Goal: Task Accomplishment & Management: Manage account settings

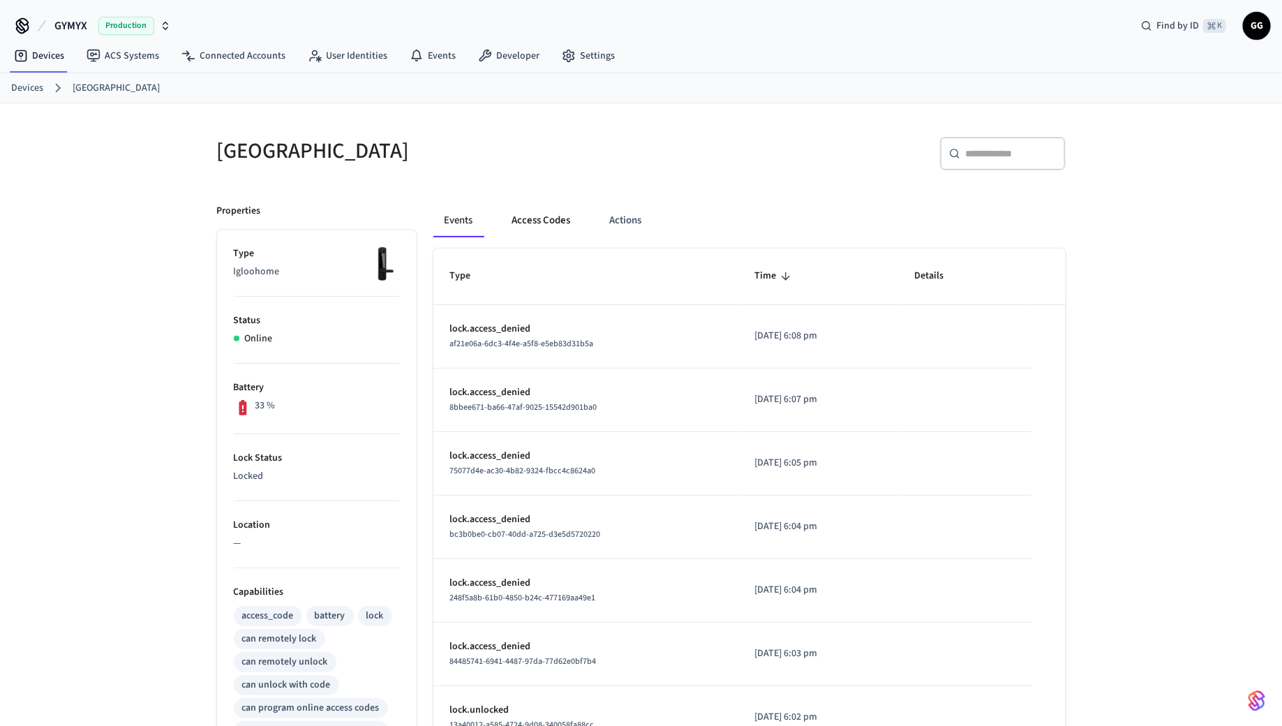
click at [542, 212] on button "Access Codes" at bounding box center [541, 221] width 81 height 34
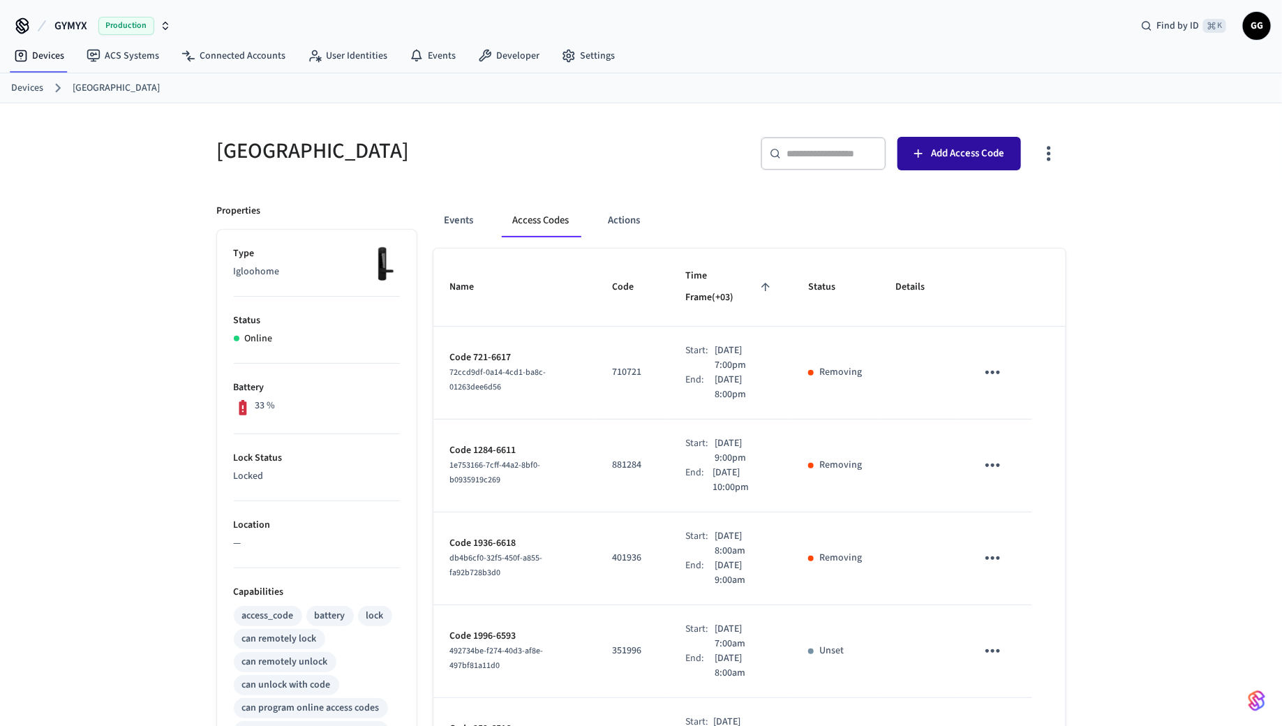
click at [950, 145] on span "Add Access Code" at bounding box center [967, 154] width 73 height 18
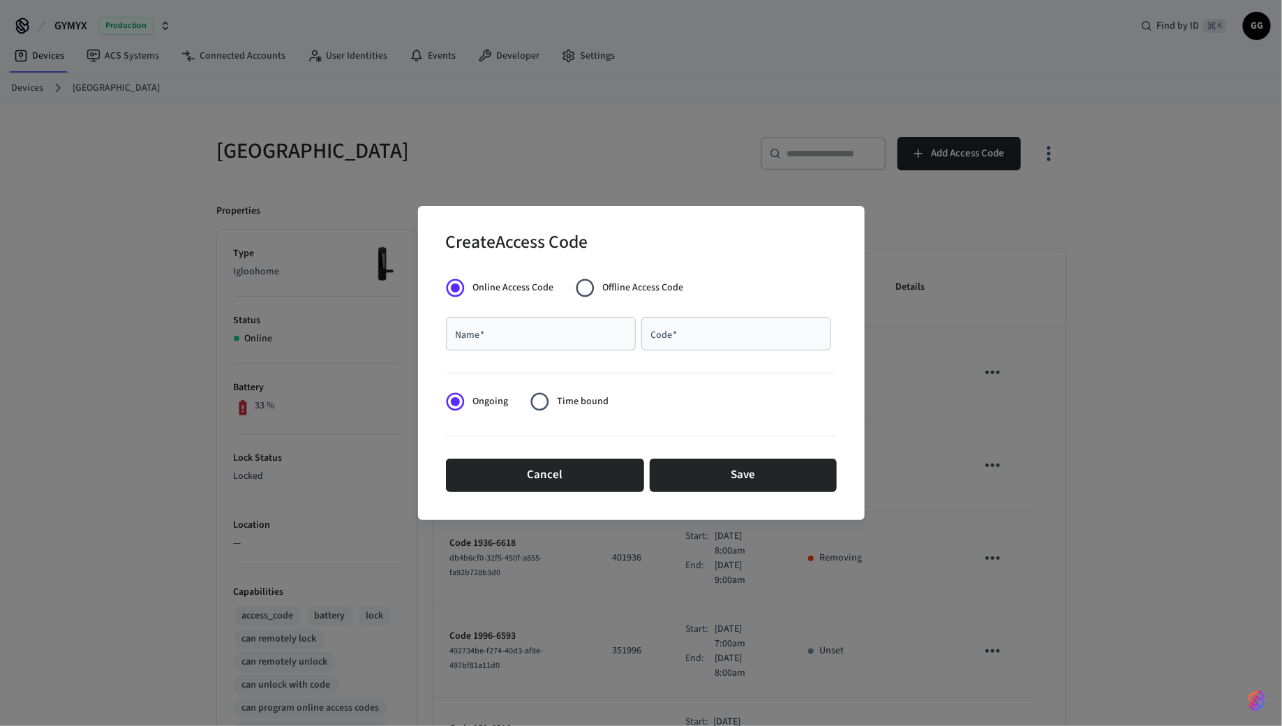
click at [546, 336] on input "Name   *" at bounding box center [540, 334] width 173 height 14
type input "*"
type input "*****"
click at [703, 343] on div "Code   *" at bounding box center [737, 334] width 190 height 34
type input "******"
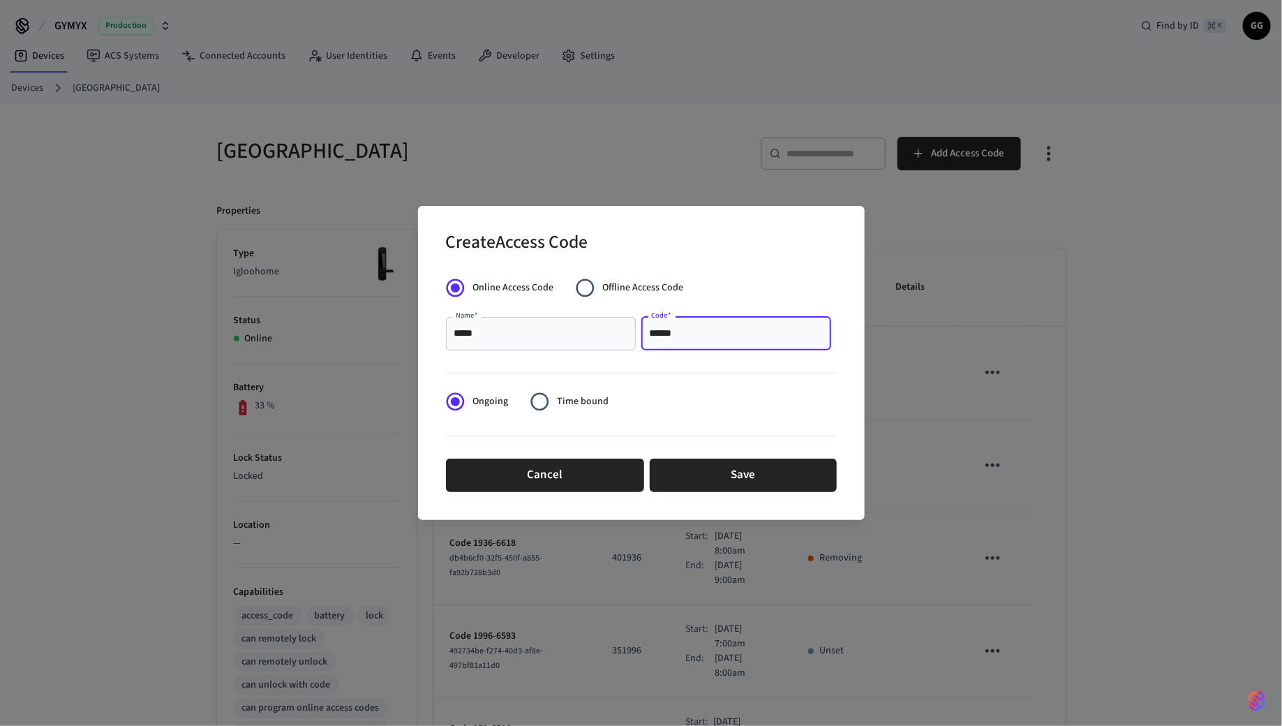
click at [562, 404] on span "Time bound" at bounding box center [583, 401] width 52 height 15
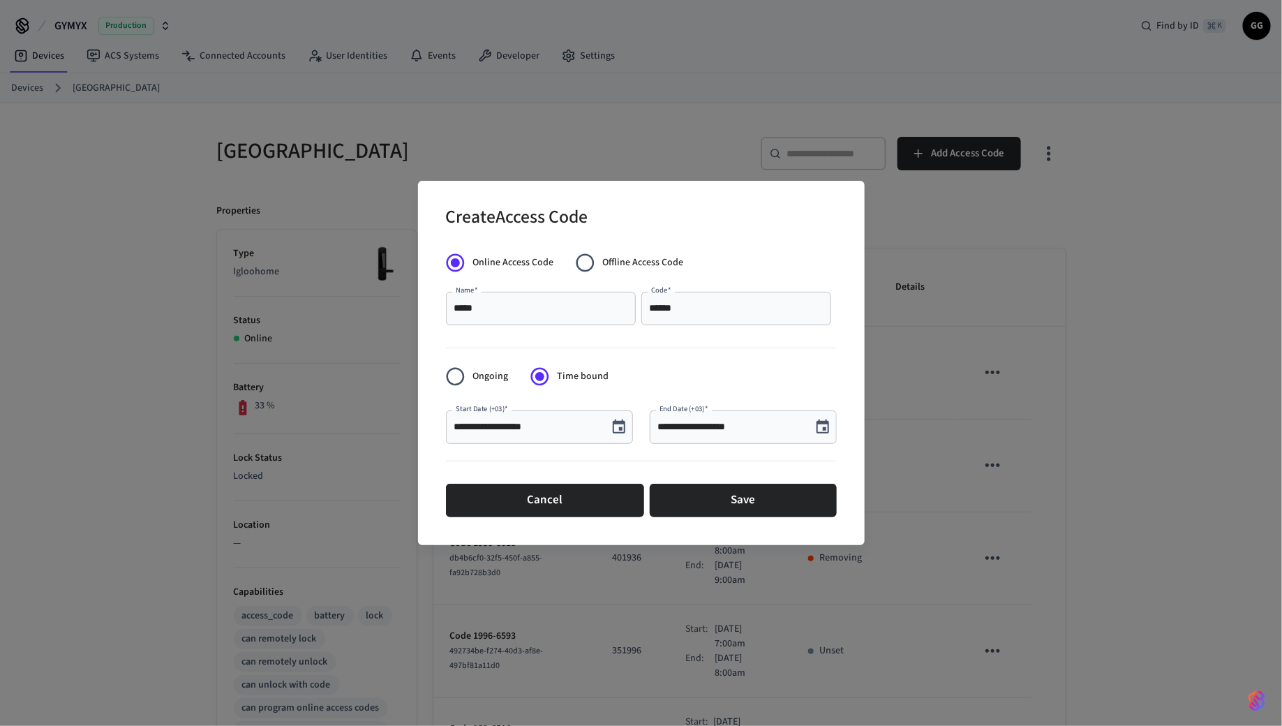
click at [622, 427] on icon "Choose date, selected date is Sep 8, 2025" at bounding box center [619, 427] width 13 height 14
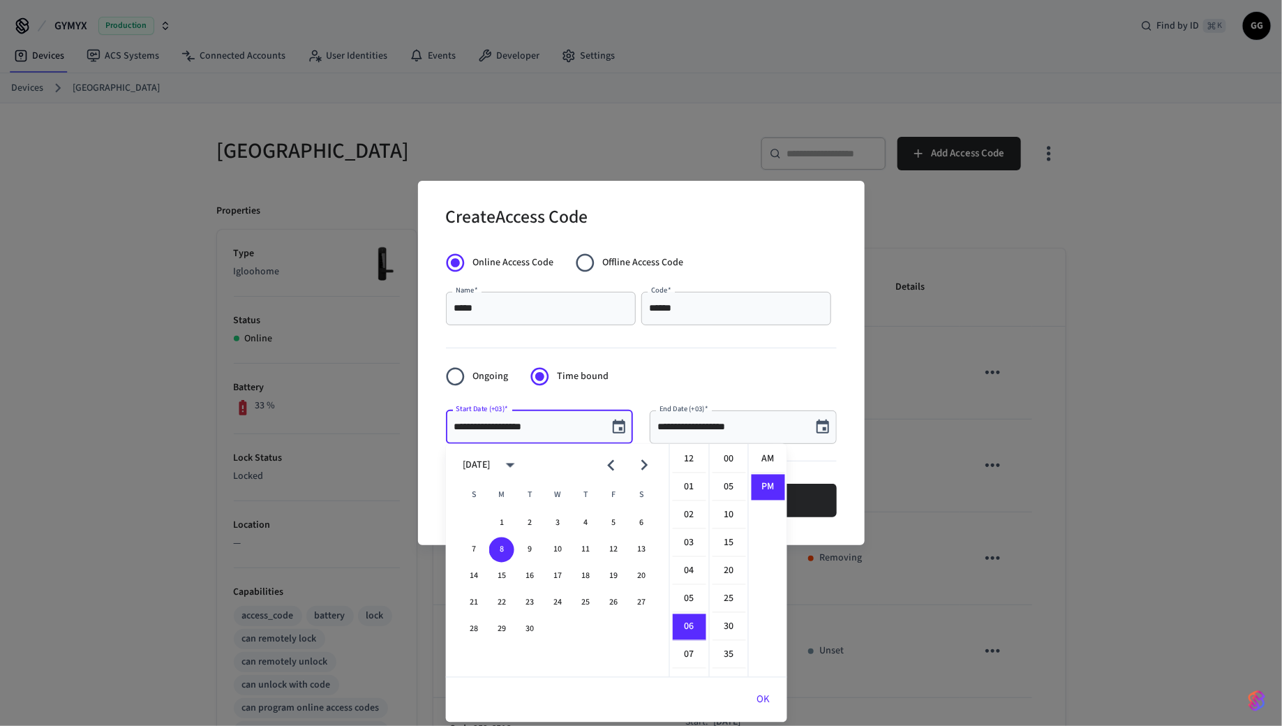
scroll to position [25, 0]
click at [731, 625] on li "30" at bounding box center [730, 627] width 34 height 27
type input "**********"
click at [822, 421] on icon "Choose date, selected date is Sep 8, 2025" at bounding box center [823, 427] width 13 height 14
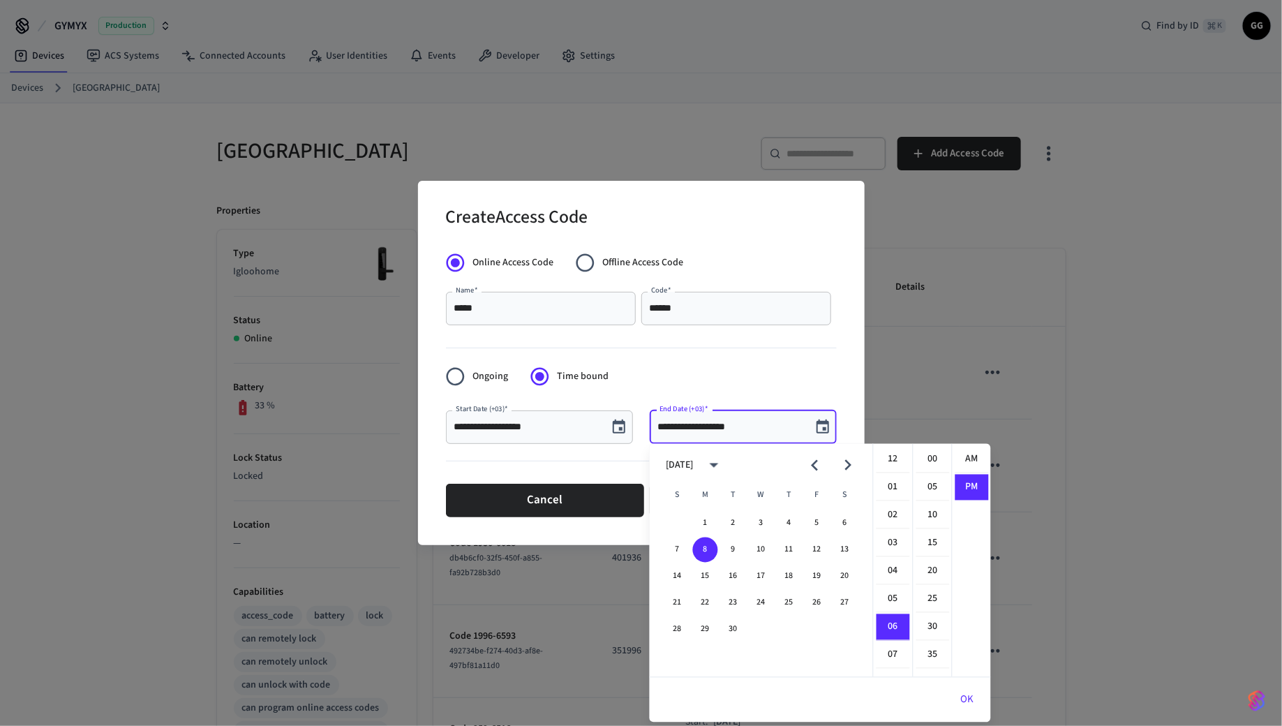
scroll to position [25, 0]
click at [937, 656] on li "35" at bounding box center [934, 655] width 34 height 27
type input "**********"
click at [968, 457] on li "PM" at bounding box center [973, 463] width 34 height 26
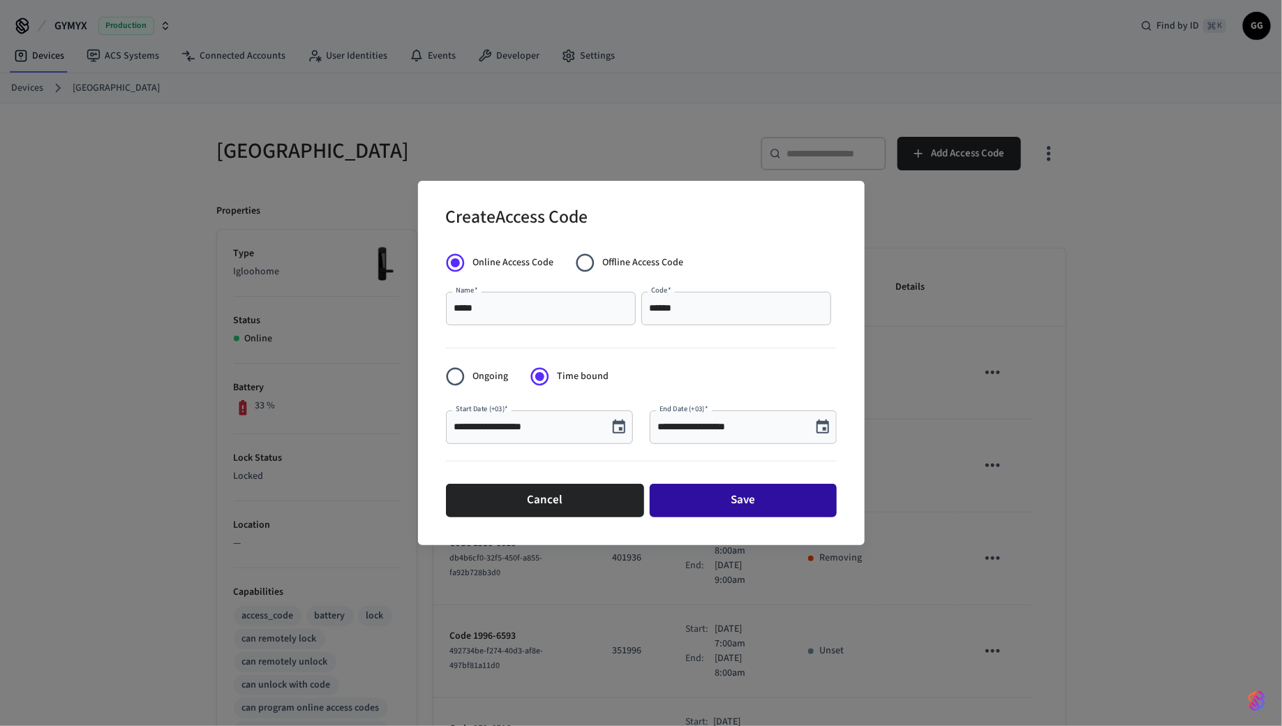
click at [753, 506] on button "Save" at bounding box center [743, 501] width 187 height 34
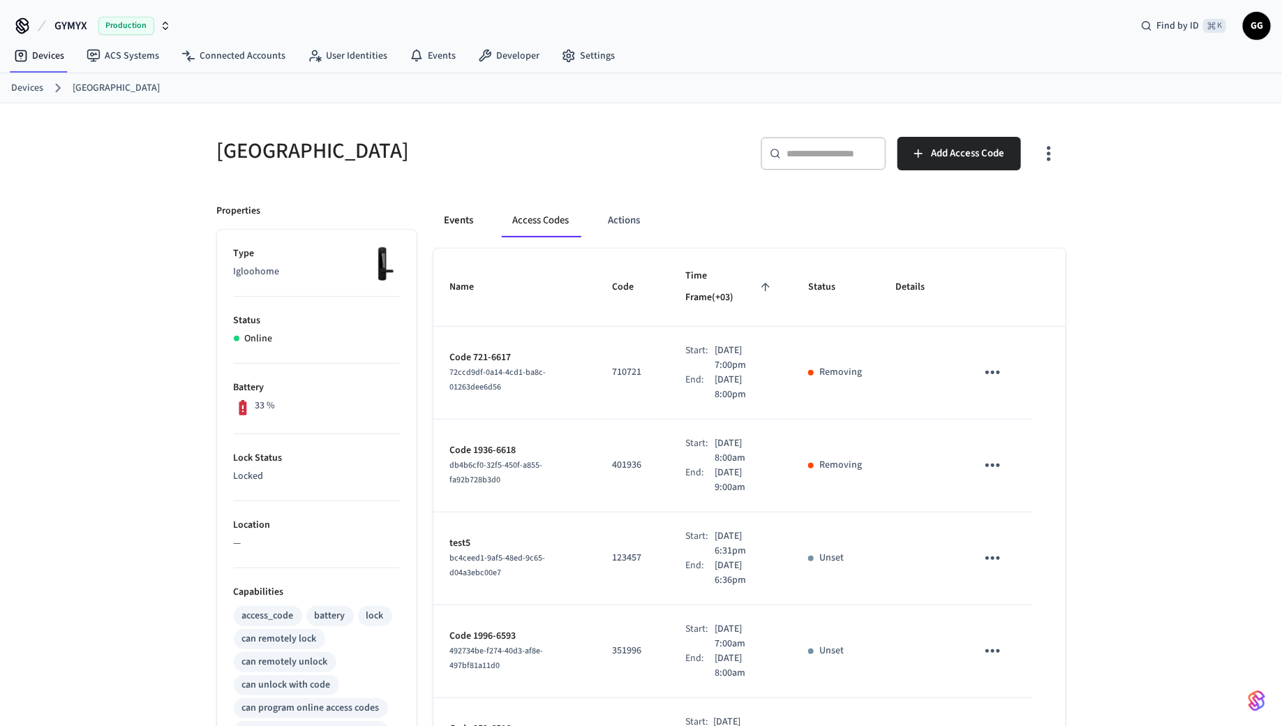
click at [454, 217] on button "Events" at bounding box center [460, 221] width 52 height 34
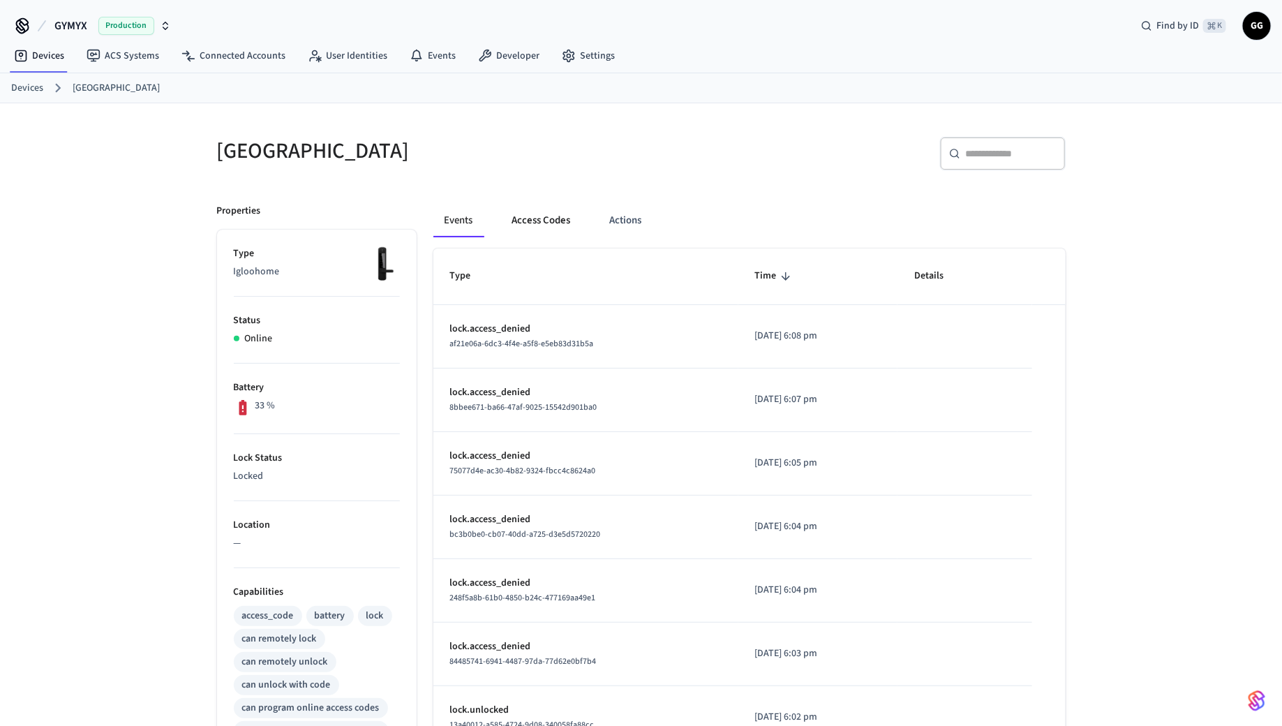
click at [540, 214] on button "Access Codes" at bounding box center [541, 221] width 81 height 34
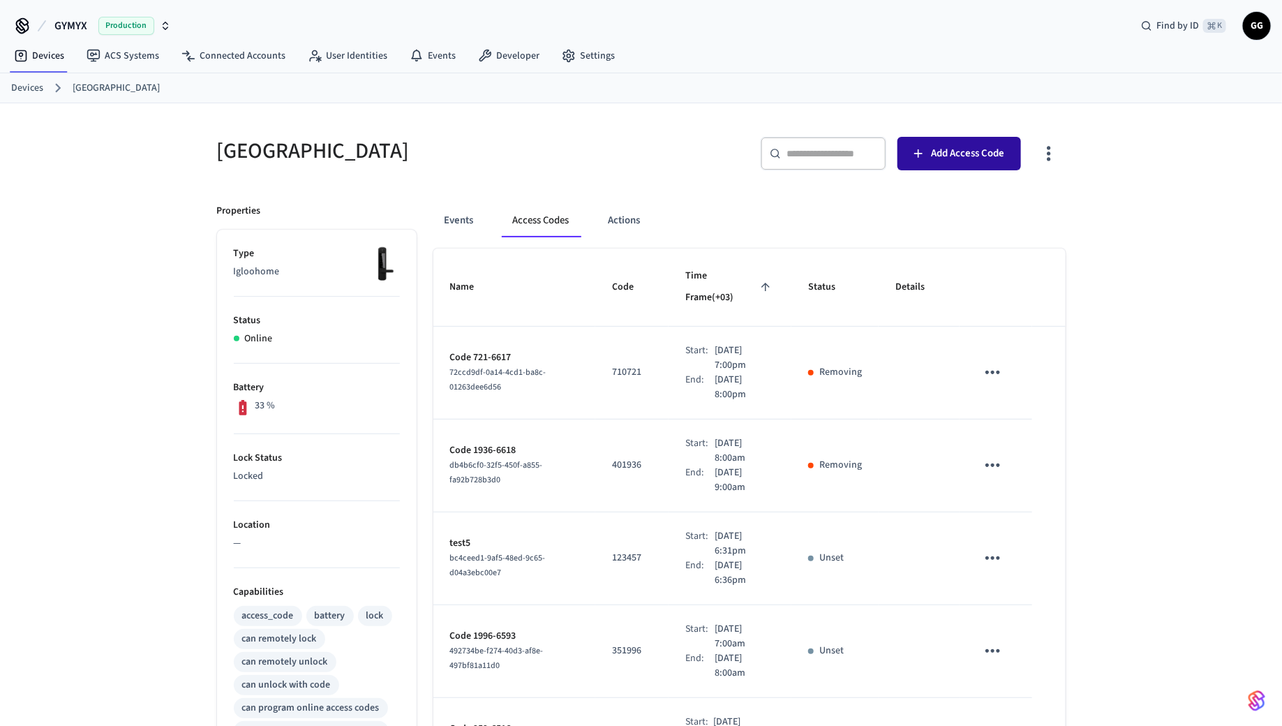
click at [971, 155] on span "Add Access Code" at bounding box center [967, 154] width 73 height 18
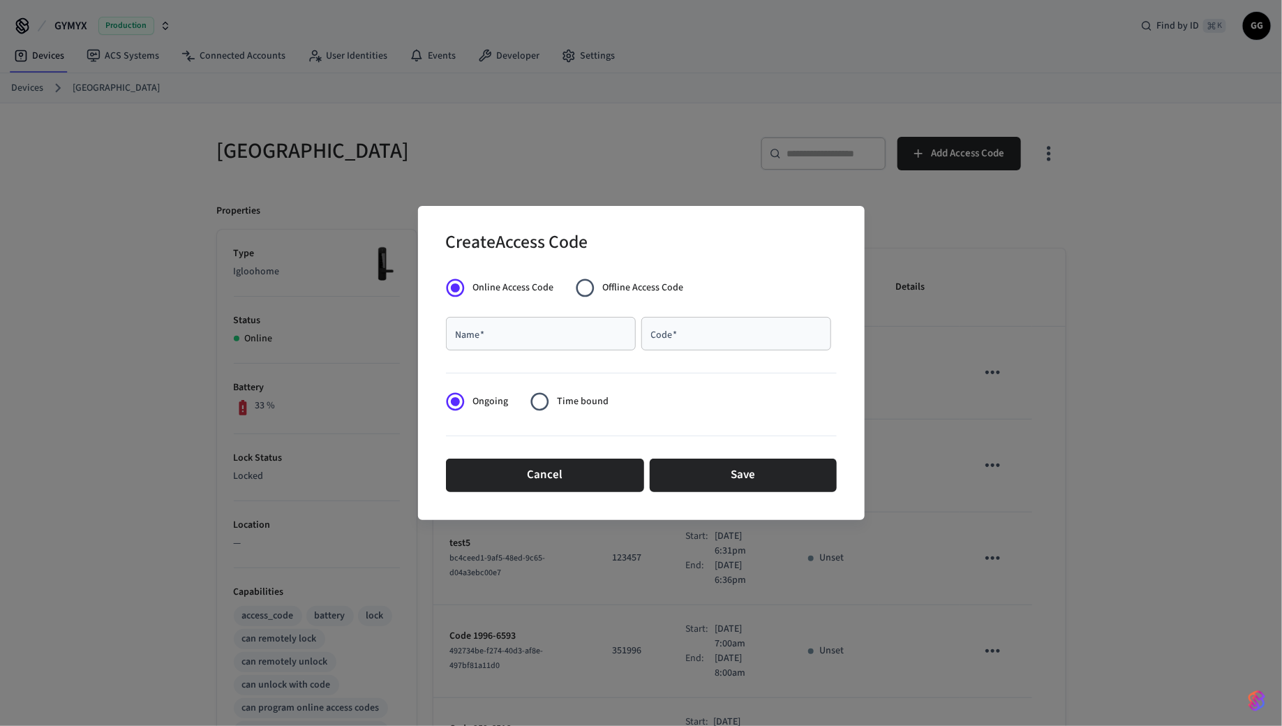
click at [535, 340] on input "Name   *" at bounding box center [540, 334] width 173 height 14
type input "*****"
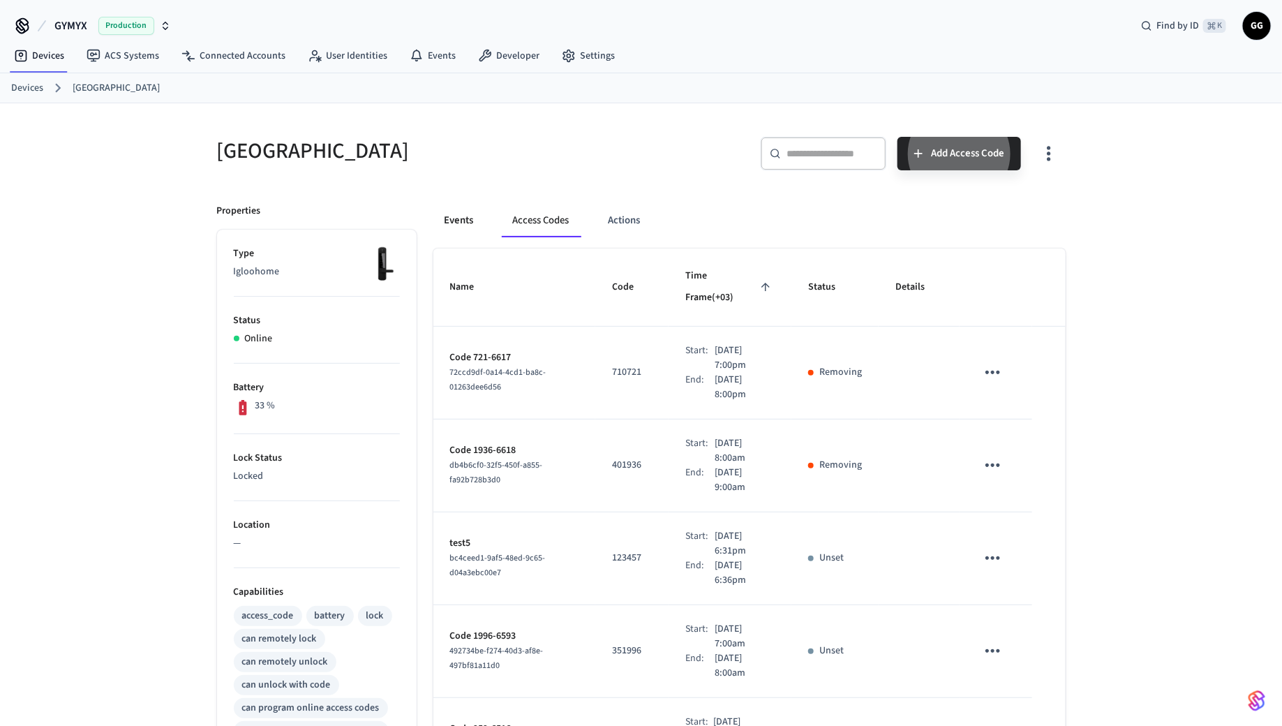
click at [476, 220] on button "Events" at bounding box center [460, 221] width 52 height 34
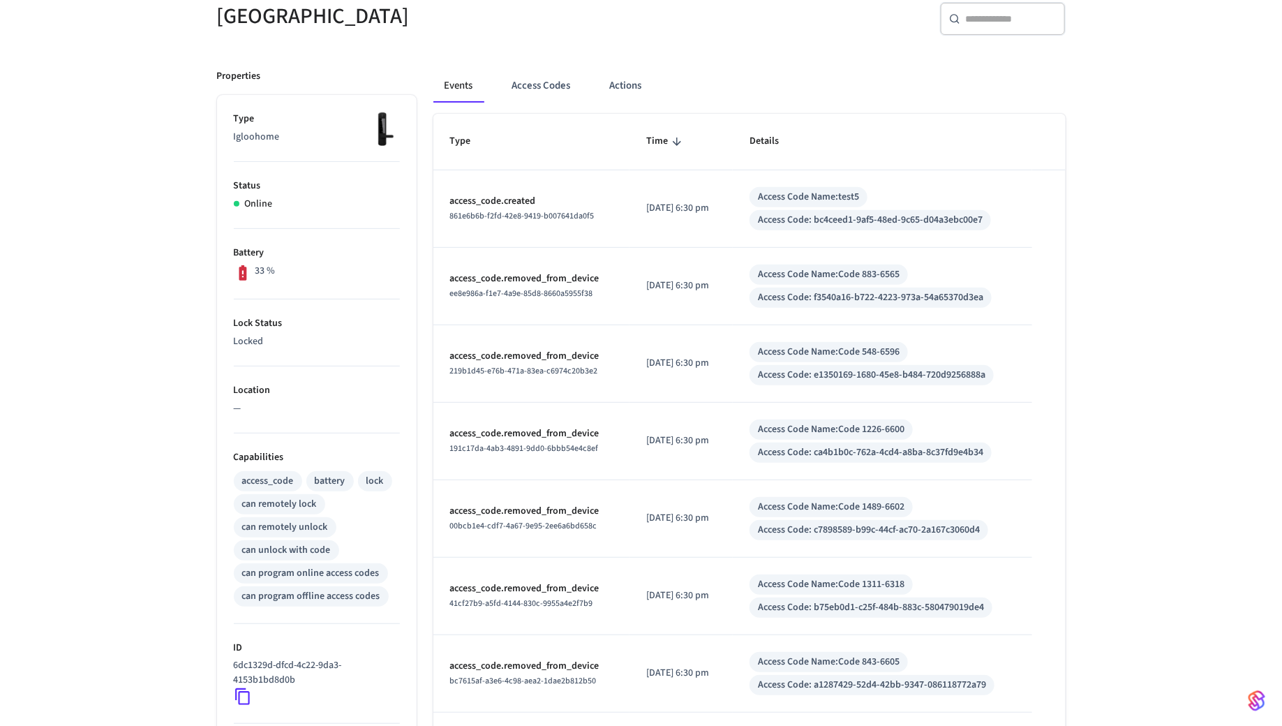
scroll to position [403, 0]
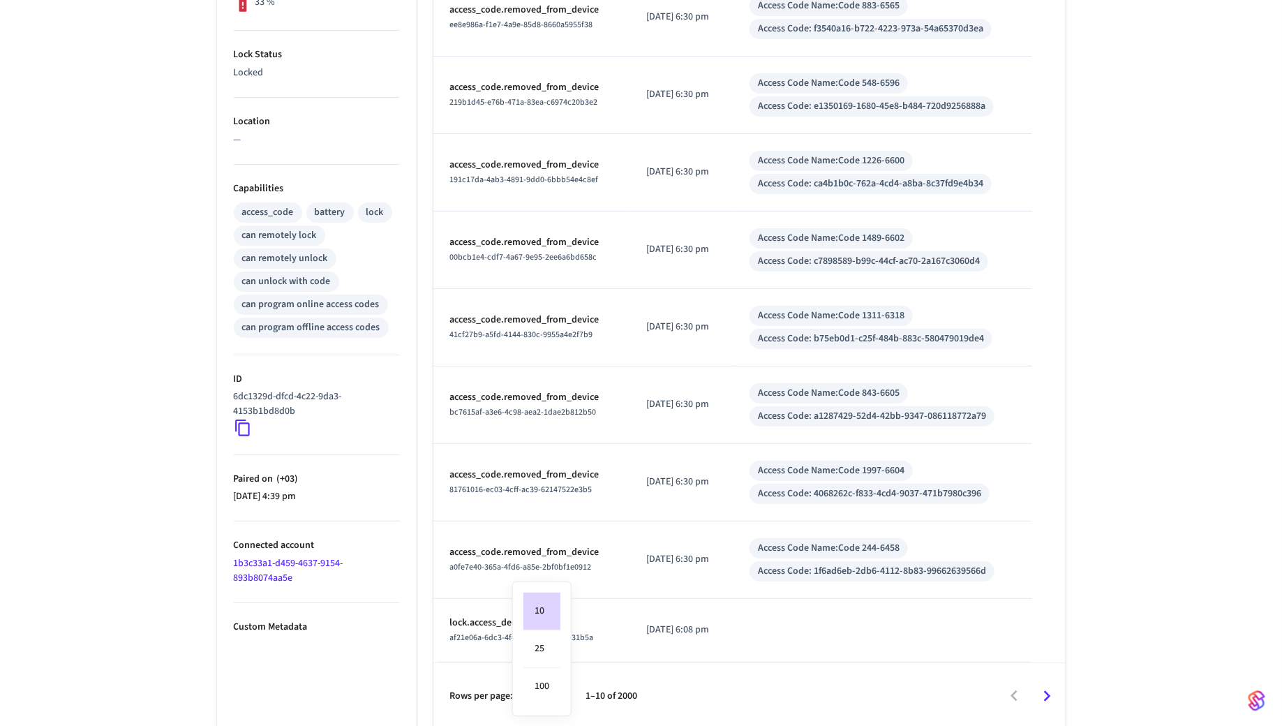
click at [549, 694] on body "GYMYX Production Find by ID ⌘ K GG Devices ACS Systems Connected Accounts User …" at bounding box center [641, 164] width 1282 height 1134
click at [546, 655] on li "25" at bounding box center [542, 649] width 37 height 38
type input "**"
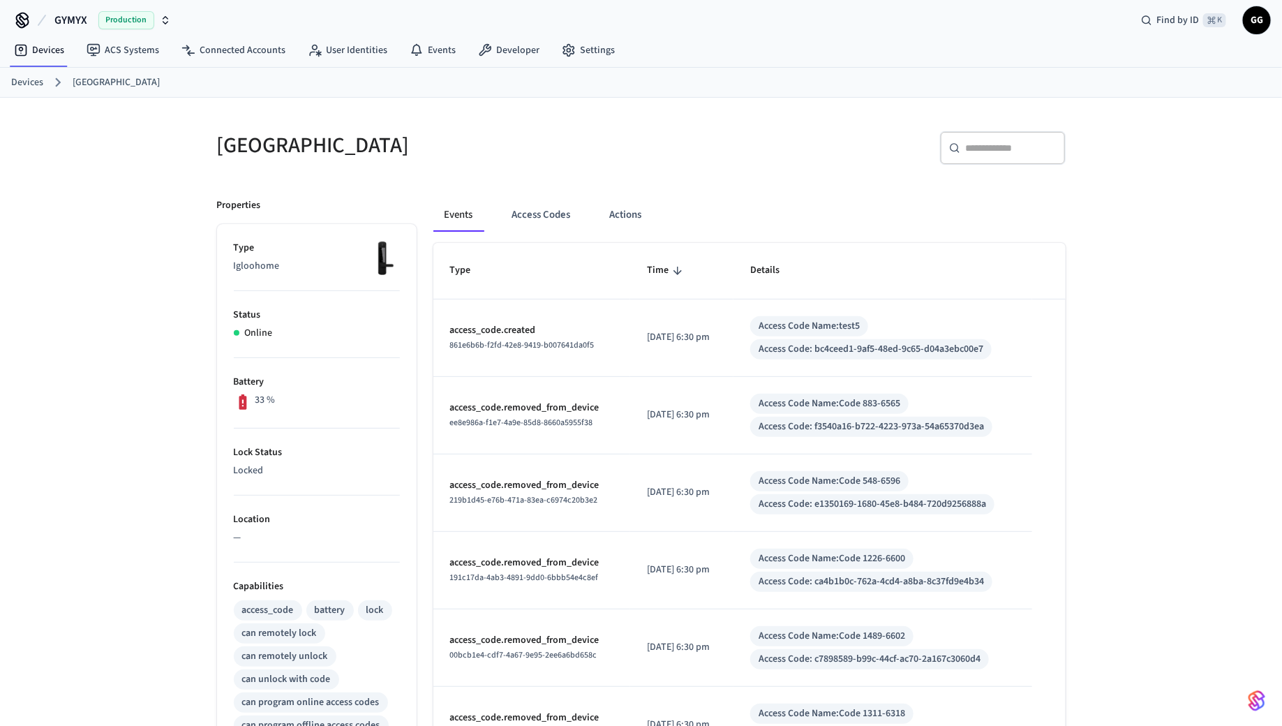
scroll to position [0, 0]
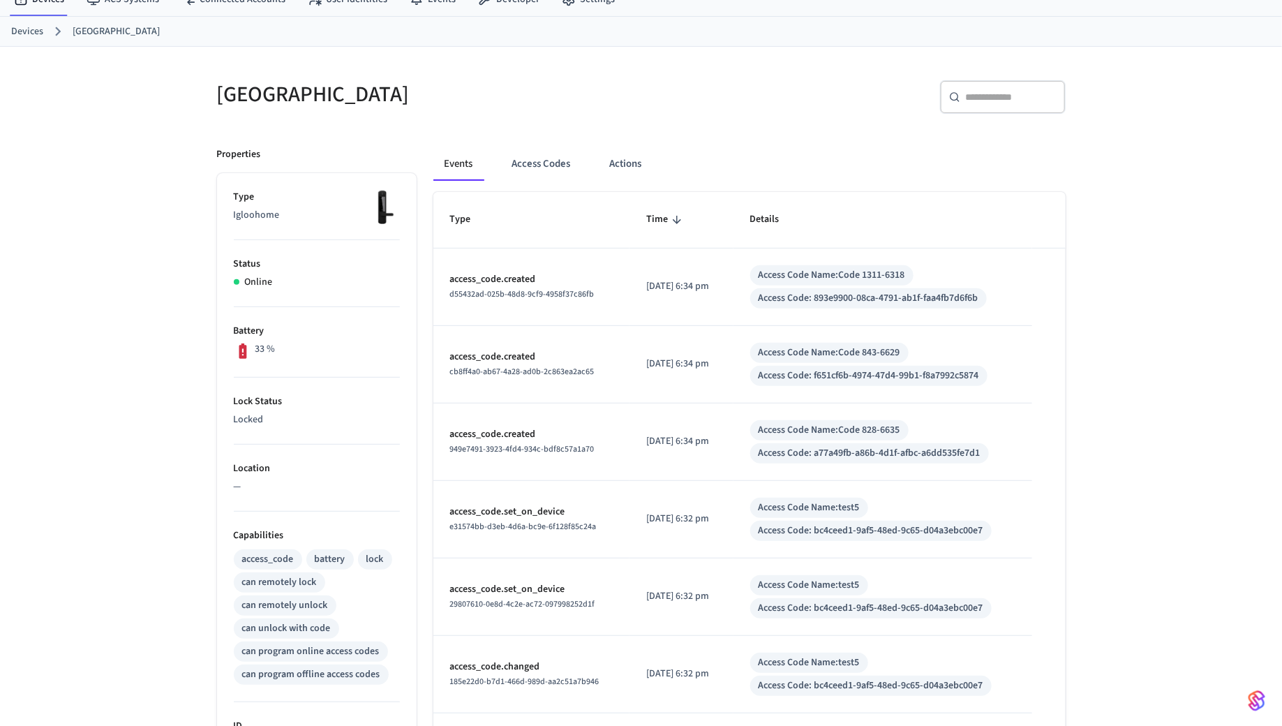
scroll to position [56, 0]
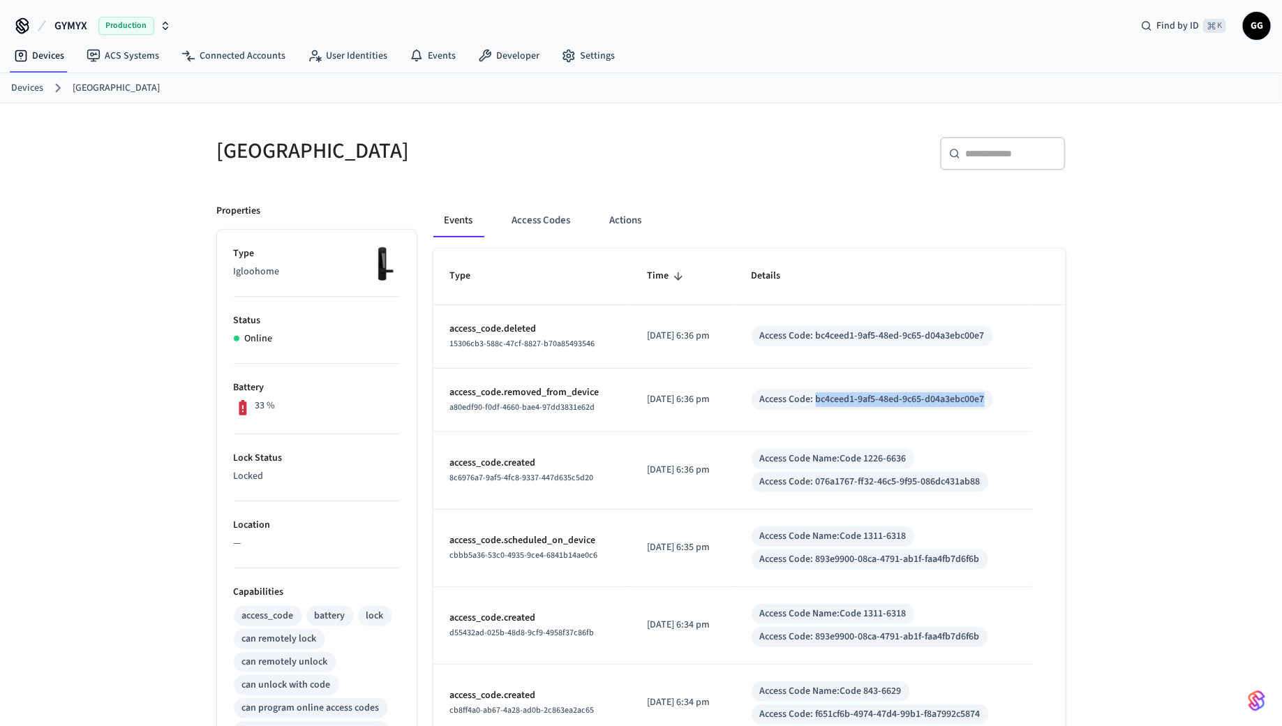
drag, startPoint x: 1001, startPoint y: 396, endPoint x: 830, endPoint y: 394, distance: 171.0
click at [830, 394] on div "Access Code: bc4ceed1-9af5-48ed-9c65-d04a3ebc00e7" at bounding box center [873, 400] width 242 height 20
copy div "bc4ceed1-9af5-48ed-9c65-d04a3ebc00e7"
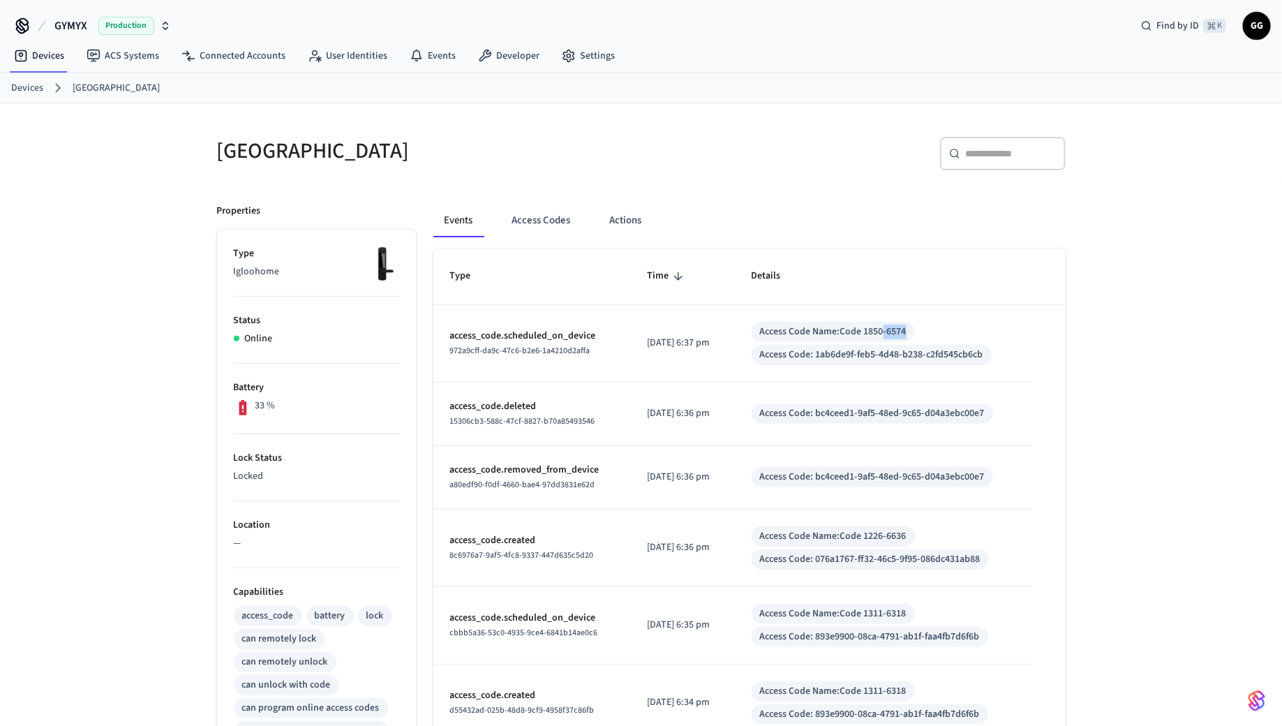
drag, startPoint x: 920, startPoint y: 331, endPoint x: 901, endPoint y: 331, distance: 19.5
click at [901, 331] on div "Access Code Name: Code 1850-6574" at bounding box center [833, 332] width 147 height 15
copy div "-6574"
